Goal: Information Seeking & Learning: Learn about a topic

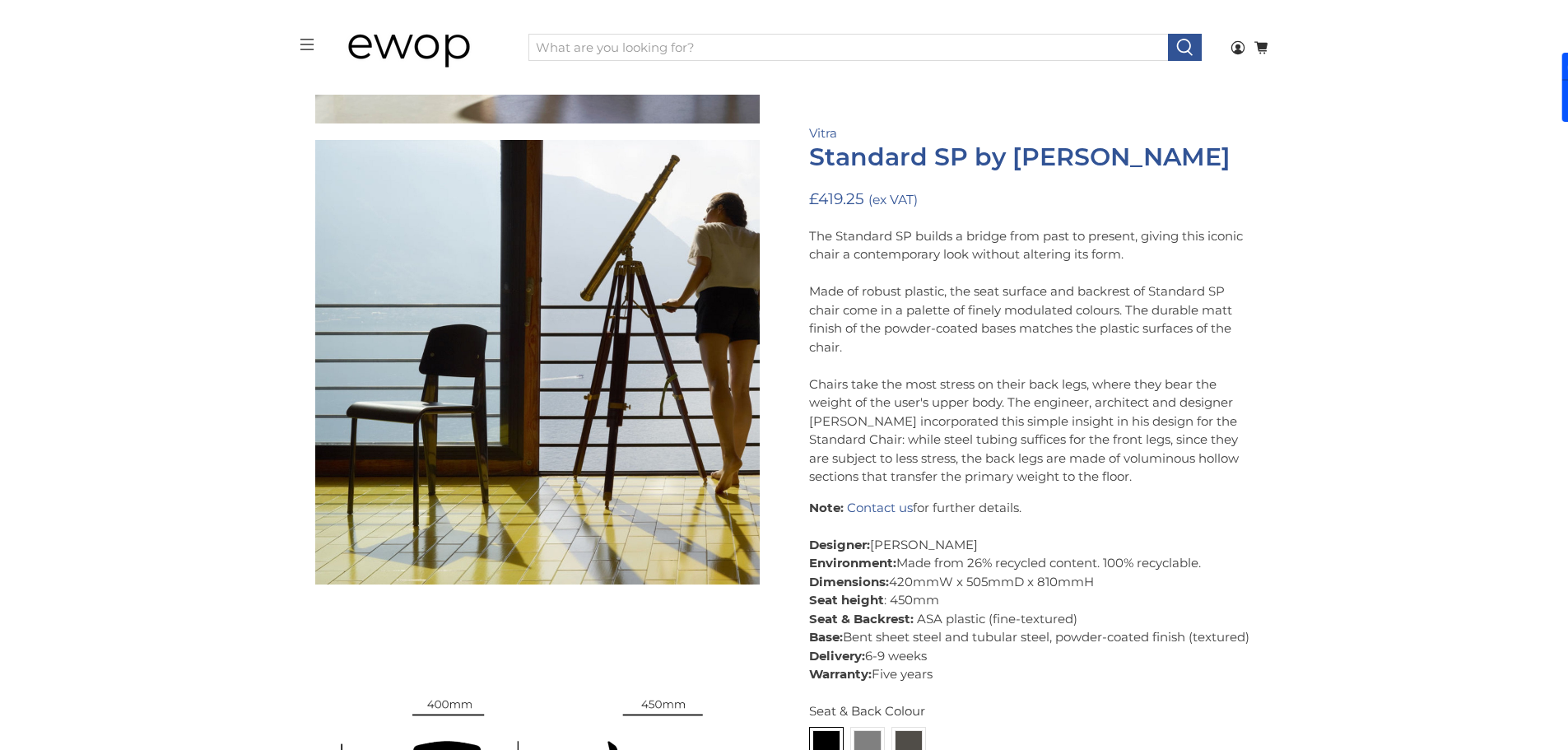
scroll to position [10112, 0]
